Goal: Transaction & Acquisition: Book appointment/travel/reservation

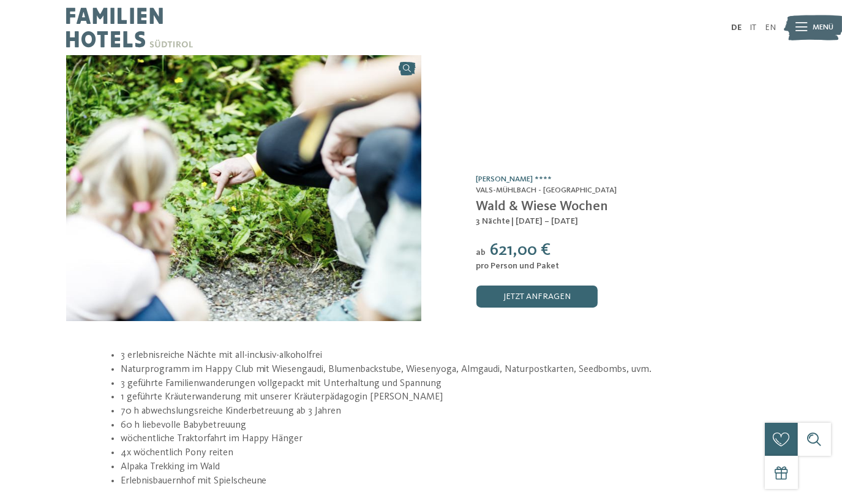
drag, startPoint x: 23, startPoint y: 21, endPoint x: 38, endPoint y: 6, distance: 21.2
click at [23, 21] on div "DE IT EN" at bounding box center [421, 27] width 842 height 55
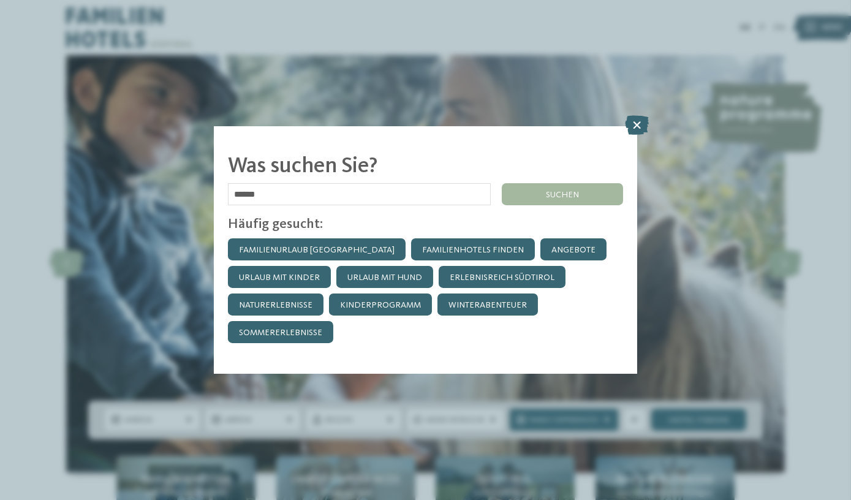
type input "******"
click input "******" at bounding box center [0, 0] width 0 height 0
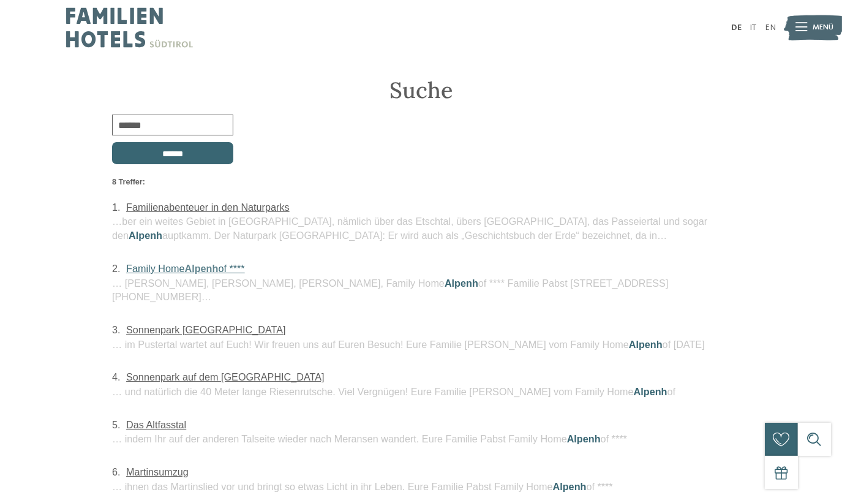
click at [191, 267] on span "Alpenh" at bounding box center [202, 268] width 34 height 11
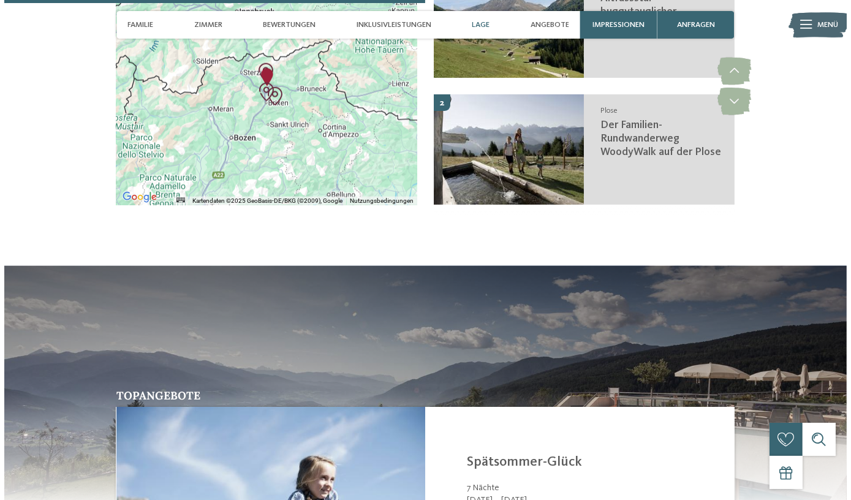
scroll to position [2228, 0]
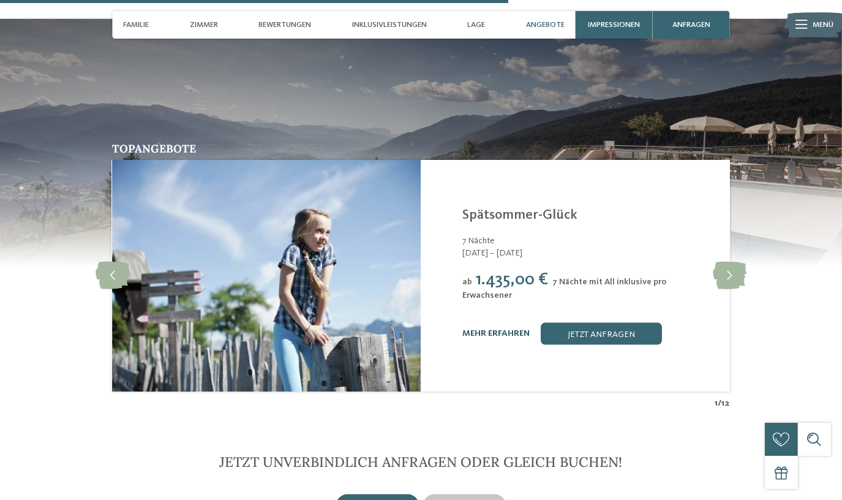
click at [484, 329] on link "mehr erfahren" at bounding box center [496, 333] width 67 height 9
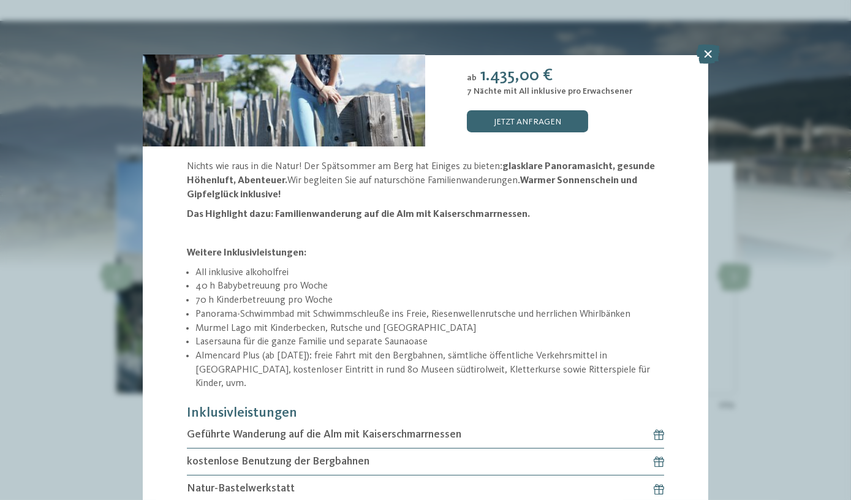
scroll to position [161, 0]
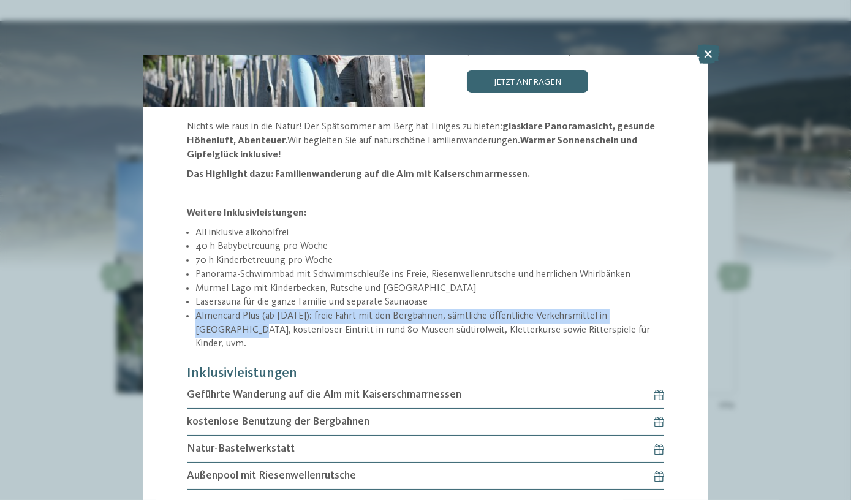
drag, startPoint x: 195, startPoint y: 313, endPoint x: 202, endPoint y: 329, distance: 17.3
click at [202, 329] on ul "All inklusive alkoholfrei 40 h Babybetreuung pro Woche 70 h Kinderbetreuung pro…" at bounding box center [425, 288] width 477 height 125
click at [188, 325] on ul "All inklusive alkoholfrei 40 h Babybetreuung pro Woche 70 h Kinderbetreuung pro…" at bounding box center [425, 288] width 477 height 125
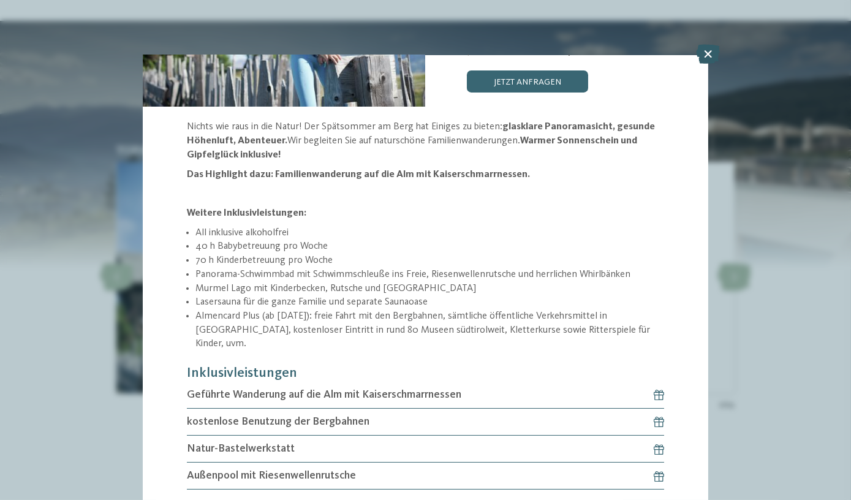
click at [705, 57] on icon at bounding box center [708, 54] width 24 height 20
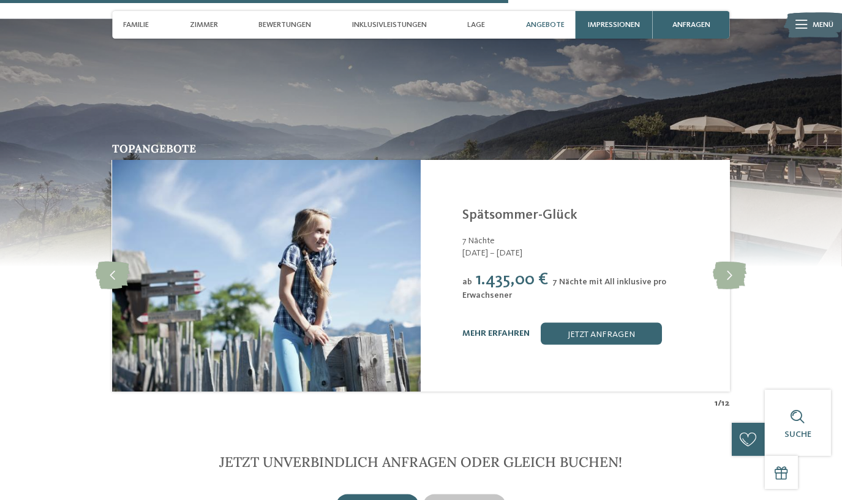
click at [488, 329] on link "mehr erfahren" at bounding box center [496, 333] width 67 height 9
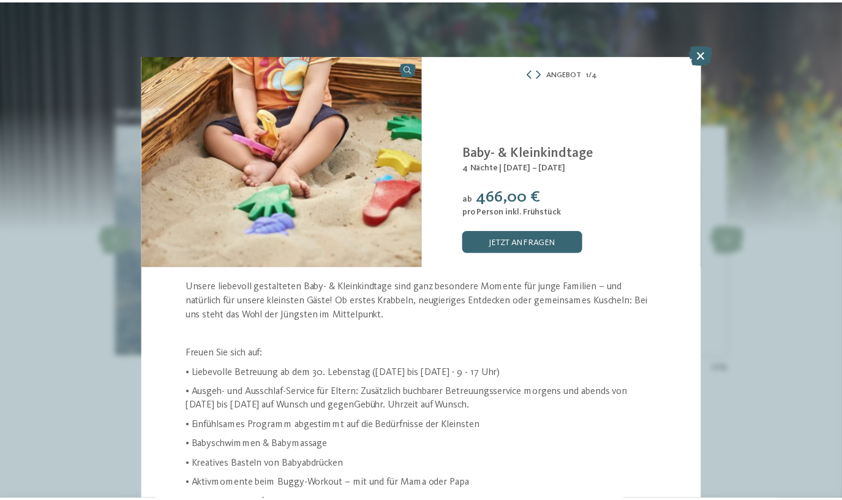
scroll to position [36, 0]
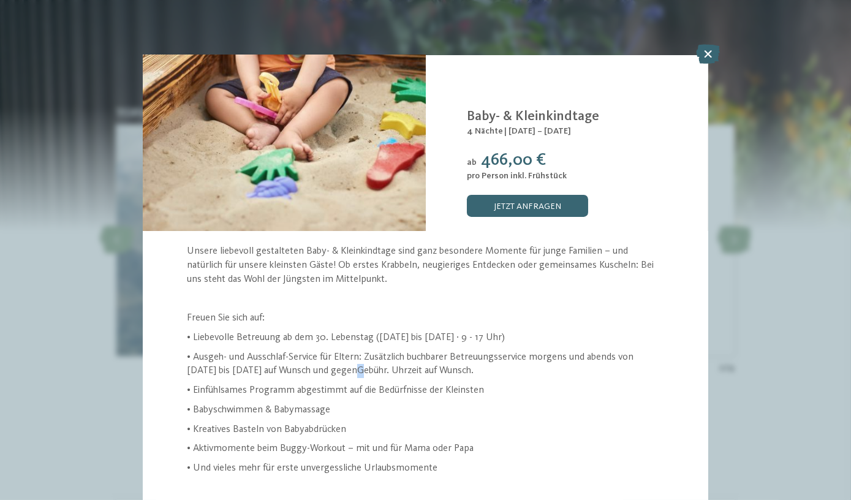
drag, startPoint x: 396, startPoint y: 368, endPoint x: 368, endPoint y: 366, distance: 28.8
click at [368, 366] on p "• Ausgeh- und Ausschlaf-Service für Eltern: Zusätzlich buchbarer Betreuungsserv…" at bounding box center [425, 364] width 477 height 28
click at [185, 366] on div "Unsere liebevoll gestalteten Baby- & Kleinkindtage sind ganz besondere Momente …" at bounding box center [425, 359] width 565 height 230
click at [188, 367] on div "Unsere liebevoll gestalteten Baby- & Kleinkindtage sind ganz besondere Momente …" at bounding box center [425, 359] width 565 height 230
click at [595, 466] on p "• Und vieles mehr für erste unvergessliche Urlaubsmomente" at bounding box center [425, 468] width 477 height 14
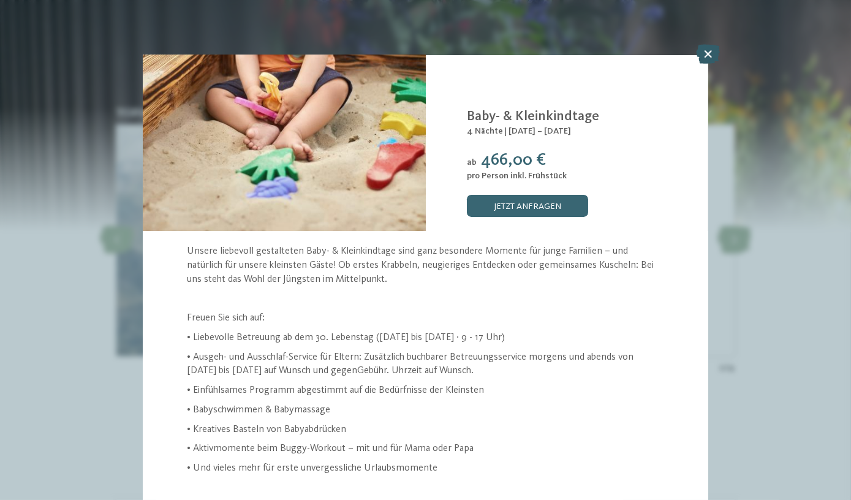
click at [705, 58] on icon at bounding box center [708, 54] width 24 height 20
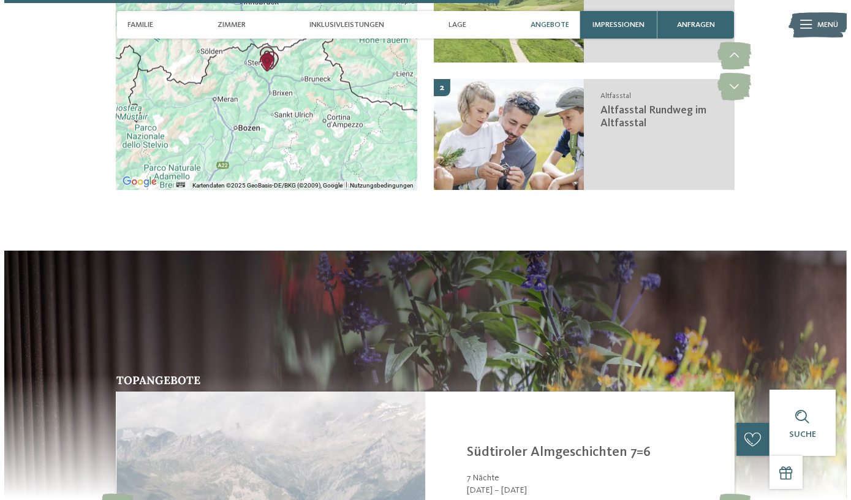
scroll to position [2116, 0]
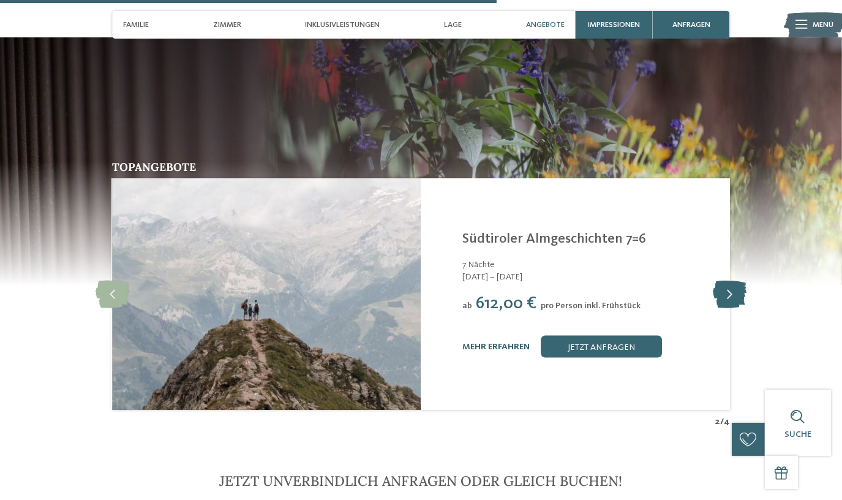
click at [732, 281] on icon at bounding box center [730, 295] width 34 height 28
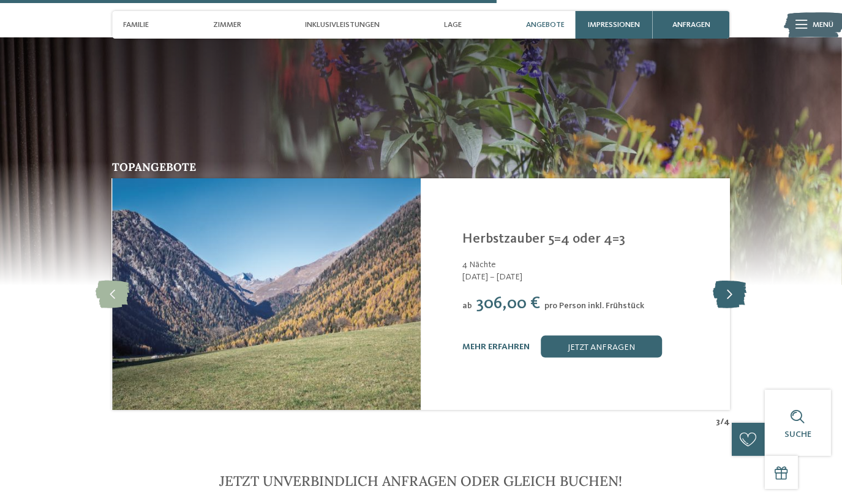
click at [732, 281] on icon at bounding box center [730, 295] width 34 height 28
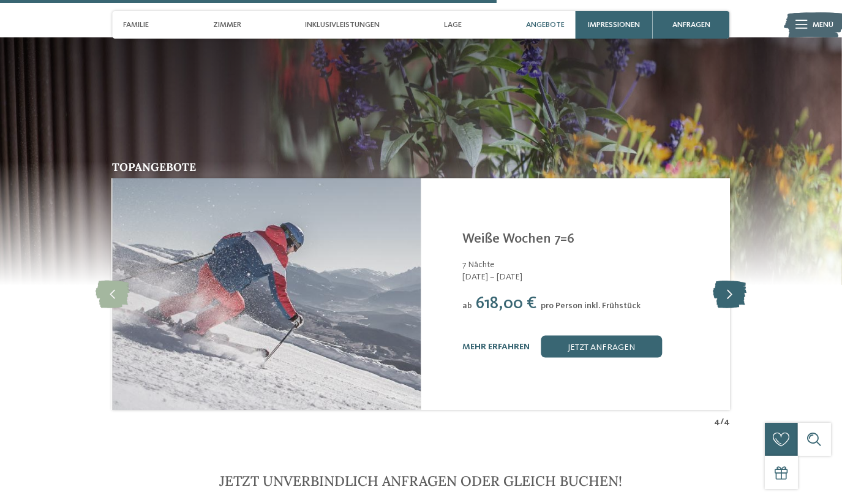
click at [732, 281] on icon at bounding box center [730, 295] width 34 height 28
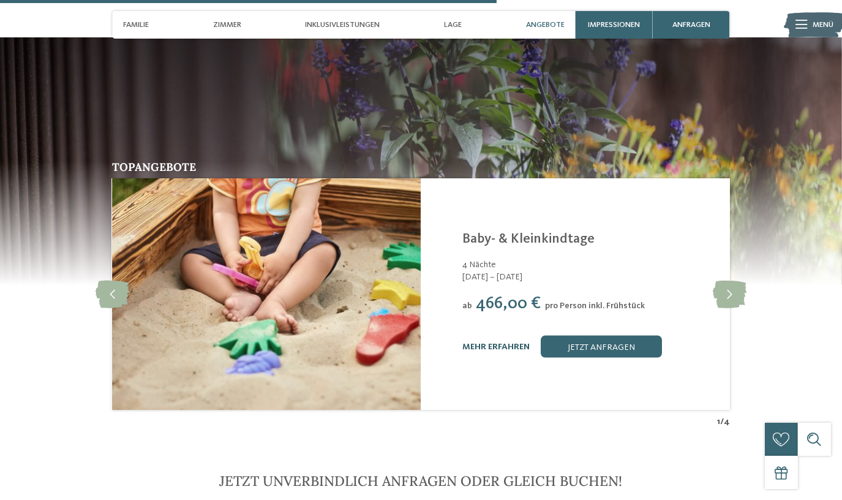
click at [512, 342] on link "mehr erfahren" at bounding box center [496, 346] width 67 height 9
